Goal: Transaction & Acquisition: Purchase product/service

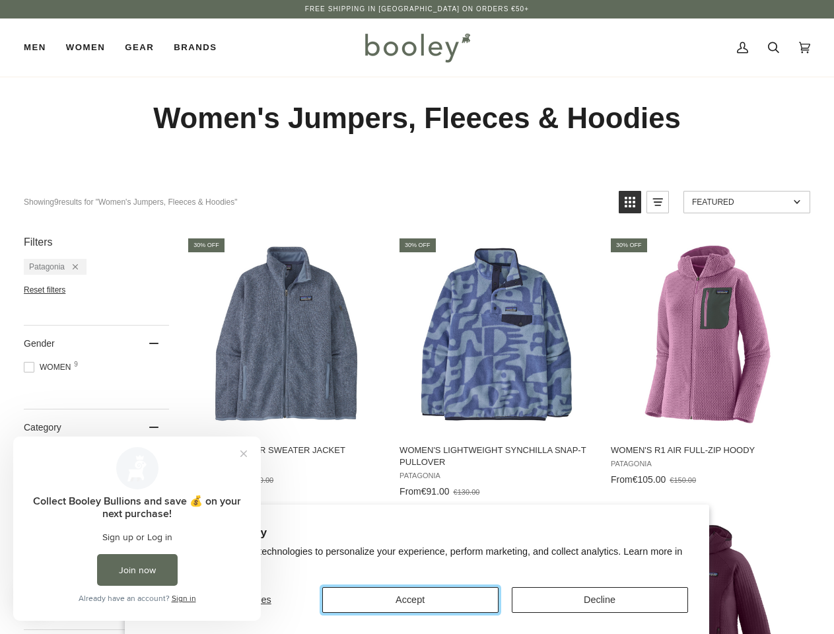
click at [410, 600] on button "Accept" at bounding box center [410, 600] width 176 height 26
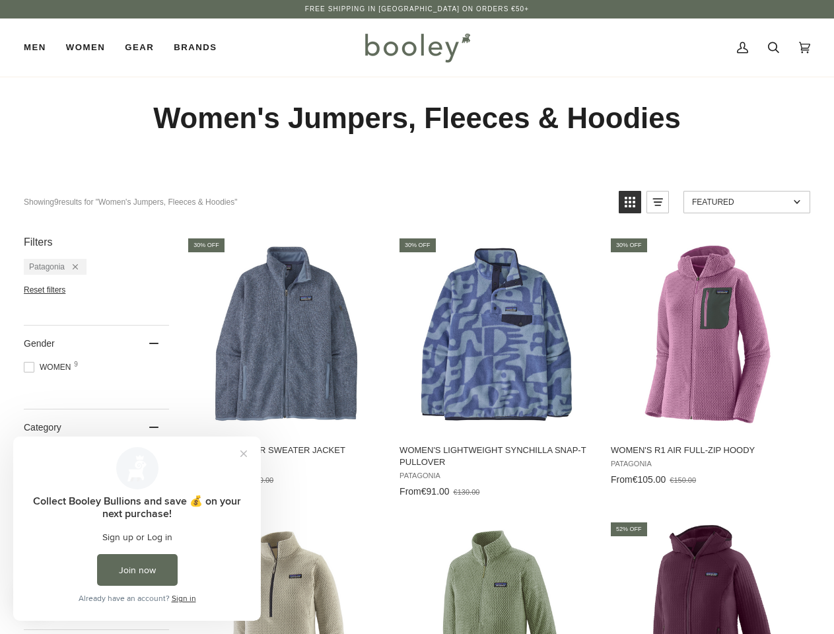
click at [630, 202] on icon "View grid mode" at bounding box center [630, 202] width 11 height 11
click at [658, 202] on rect "View list mode" at bounding box center [658, 201] width 9 height 1
click at [747, 202] on span "Featured" at bounding box center [740, 202] width 97 height 9
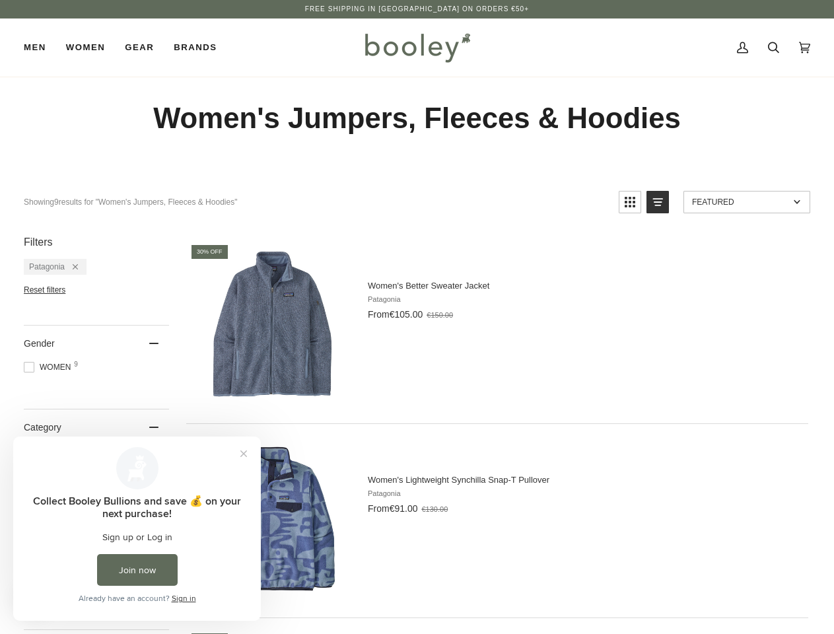
click at [71, 267] on div "Remove filter: Patagonia" at bounding box center [71, 266] width 13 height 9
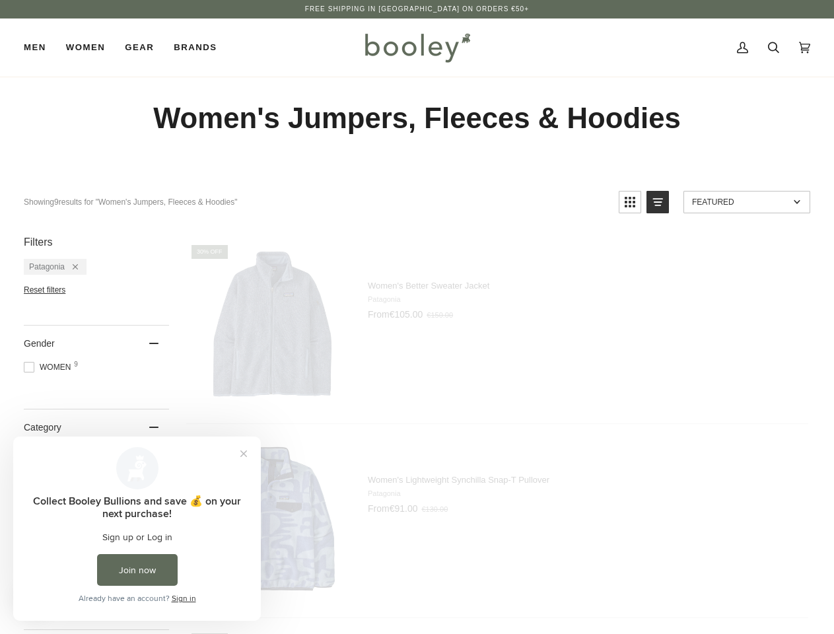
click at [96, 290] on li "Reset filters" at bounding box center [96, 289] width 145 height 9
click at [96, 344] on div "Gender" at bounding box center [96, 344] width 145 height 36
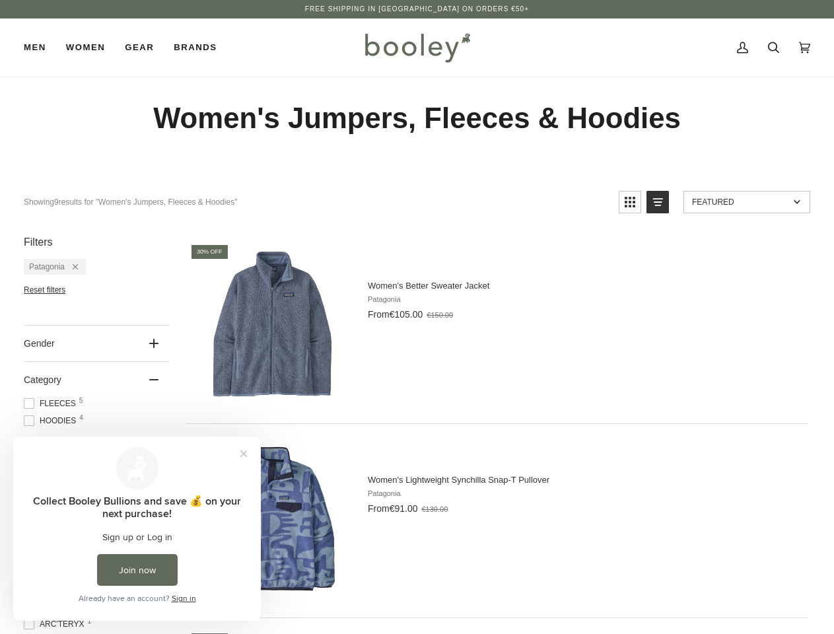
click at [96, 427] on ul "Fleeces 5 Hoodies 4" at bounding box center [96, 415] width 145 height 34
